Goal: Transaction & Acquisition: Purchase product/service

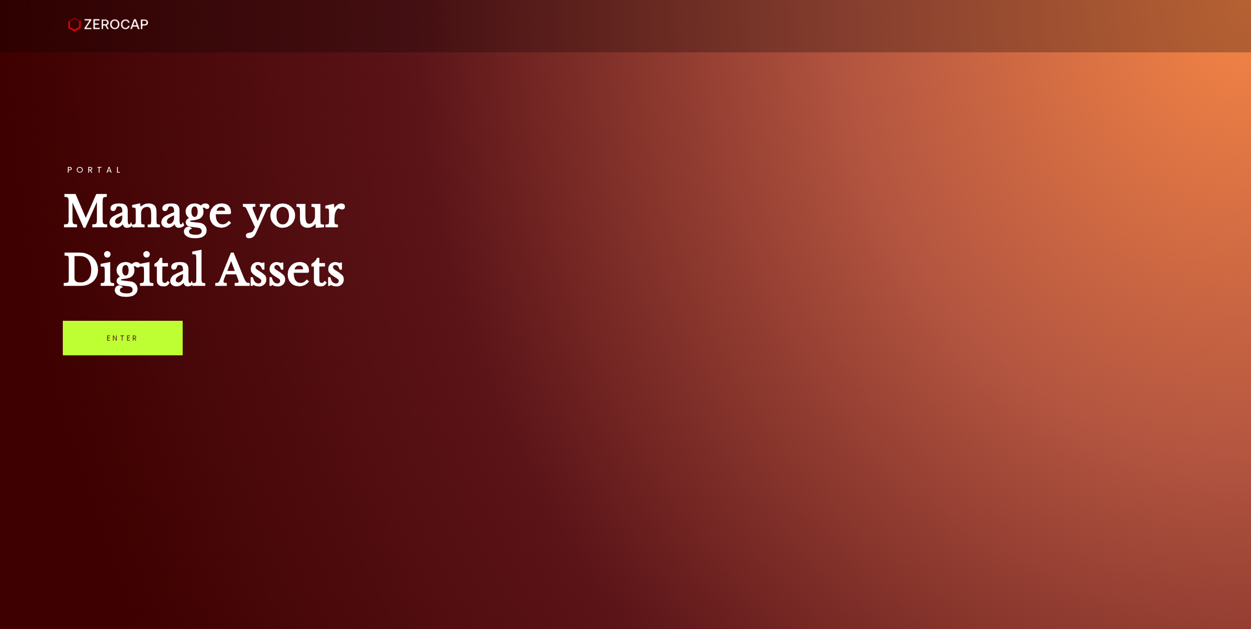
click at [153, 345] on link "Enter" at bounding box center [123, 338] width 120 height 35
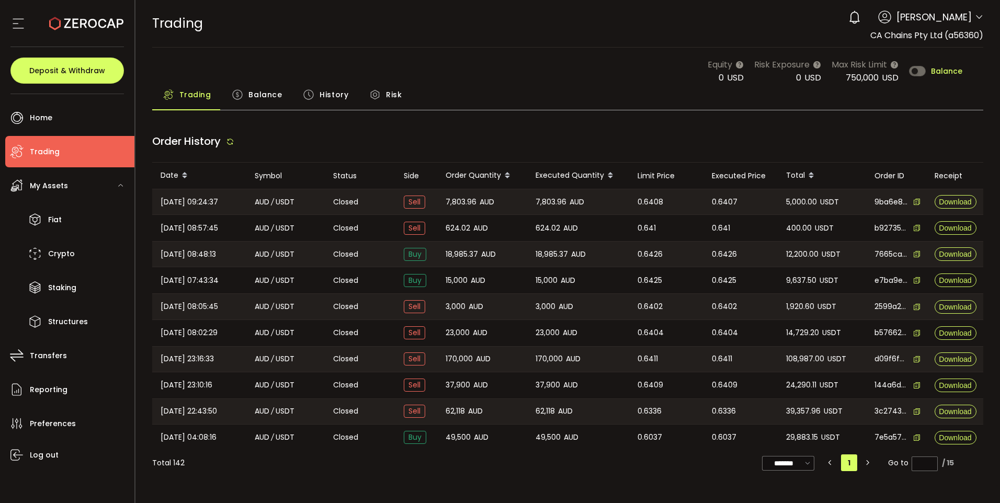
type input "***"
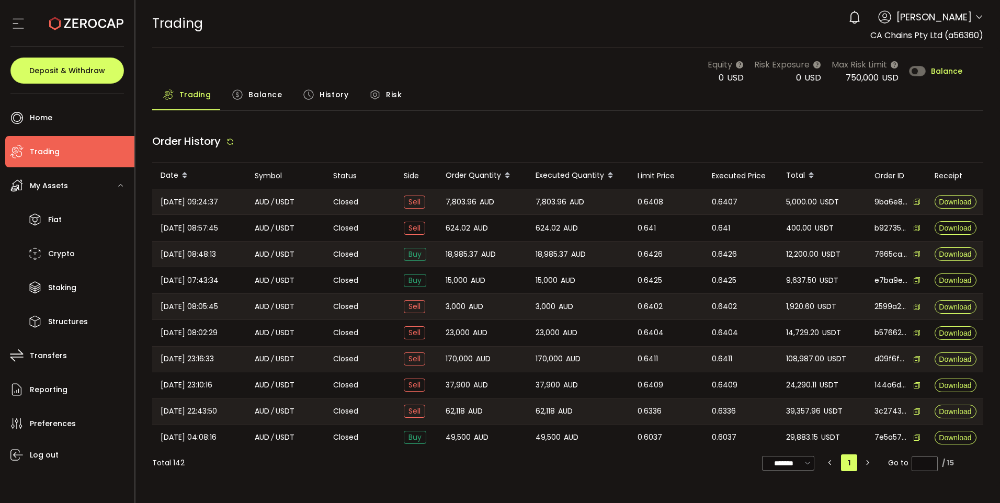
type input "***"
